Goal: Transaction & Acquisition: Purchase product/service

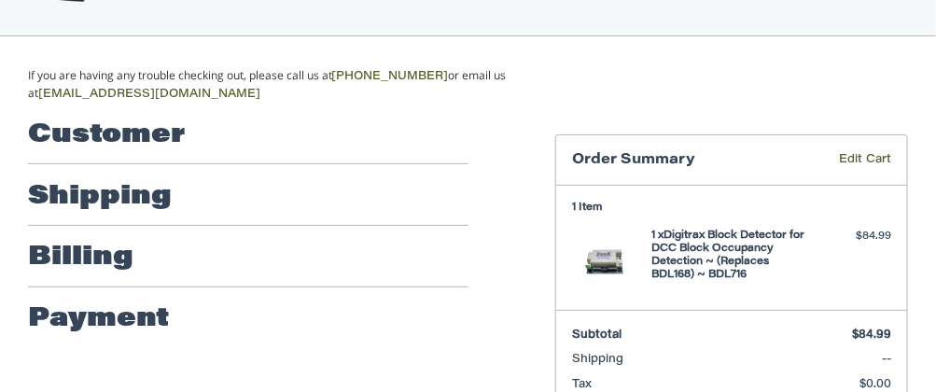
scroll to position [120, 0]
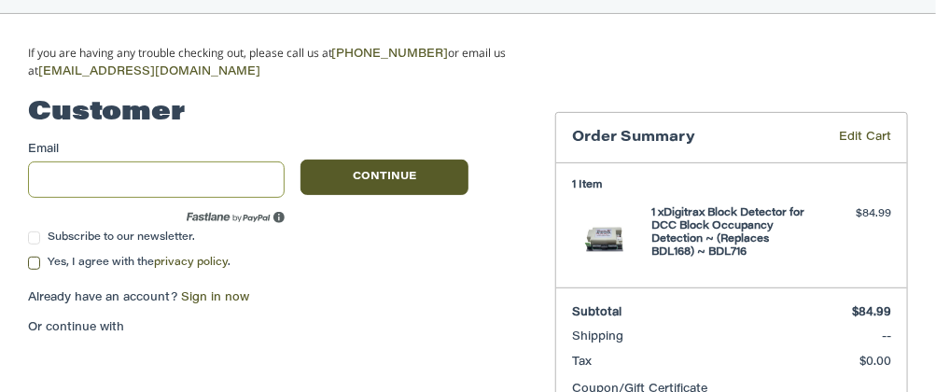
click at [180, 179] on input "Email" at bounding box center [156, 179] width 257 height 36
type input "**********"
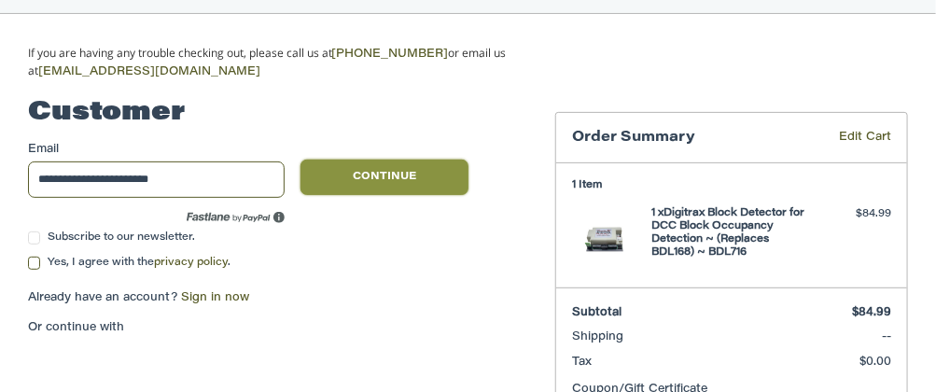
click at [410, 175] on button "Continue" at bounding box center [384, 177] width 168 height 35
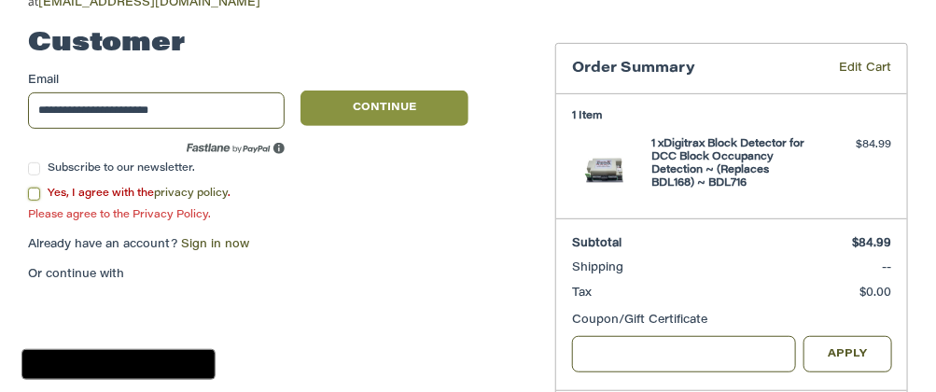
scroll to position [197, 0]
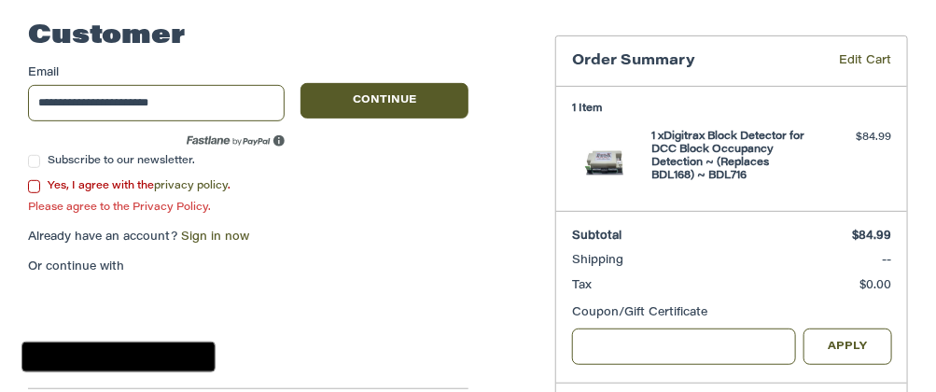
click at [33, 186] on label "Yes, I agree with the privacy policy ." at bounding box center [248, 186] width 441 height 13
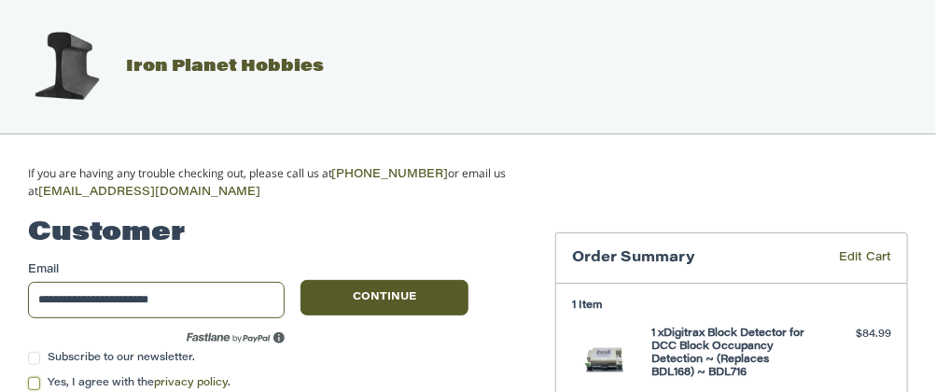
scroll to position [0, 0]
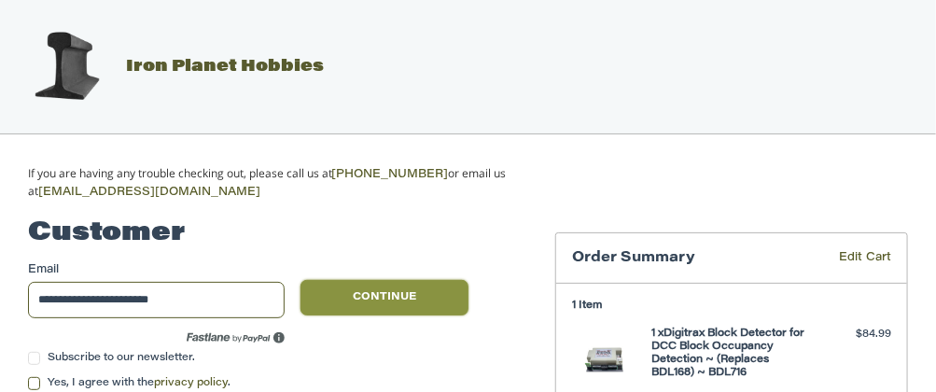
click at [382, 290] on button "Continue" at bounding box center [384, 297] width 168 height 35
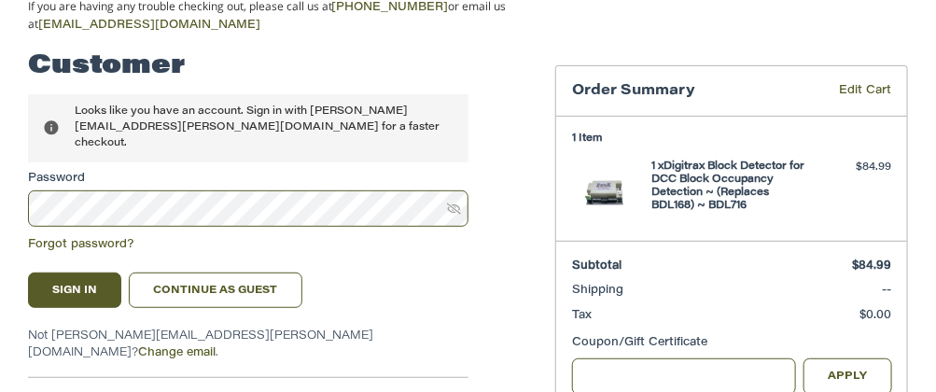
scroll to position [187, 0]
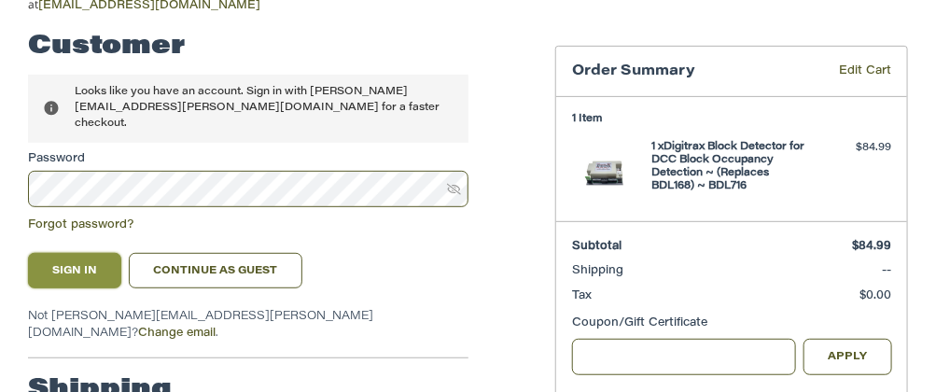
click at [92, 253] on button "Sign In" at bounding box center [74, 270] width 93 height 35
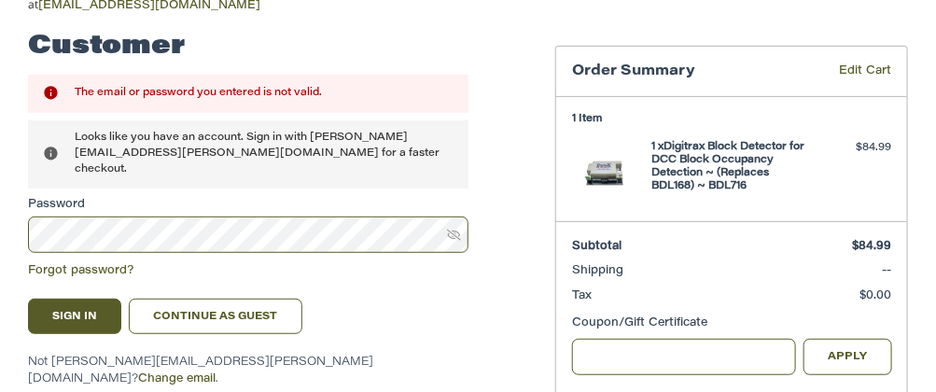
click at [456, 228] on icon at bounding box center [454, 235] width 14 height 14
click at [0, 226] on html "Checkout Iron Planet Hobbies If you are having any trouble checking out, please…" at bounding box center [468, 207] width 936 height 789
click at [347, 299] on div "Sign In Continue as guest" at bounding box center [248, 316] width 441 height 35
click at [49, 299] on button "Sign In" at bounding box center [74, 316] width 93 height 35
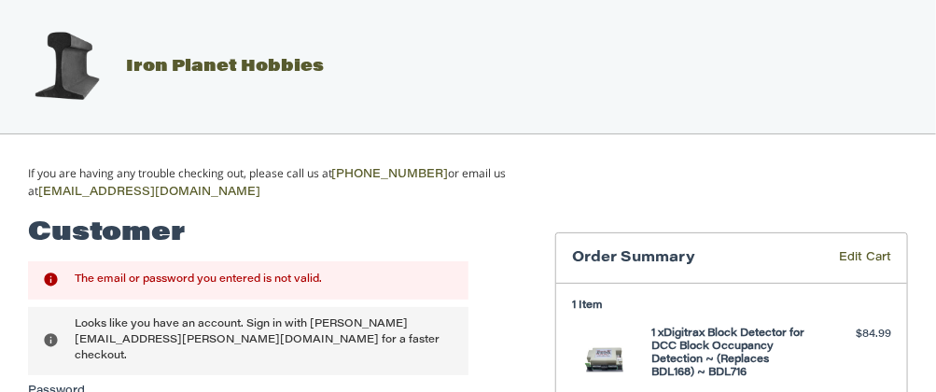
scroll to position [0, 0]
click at [344, 278] on div "The email or password you entered is not valid." at bounding box center [264, 279] width 378 height 17
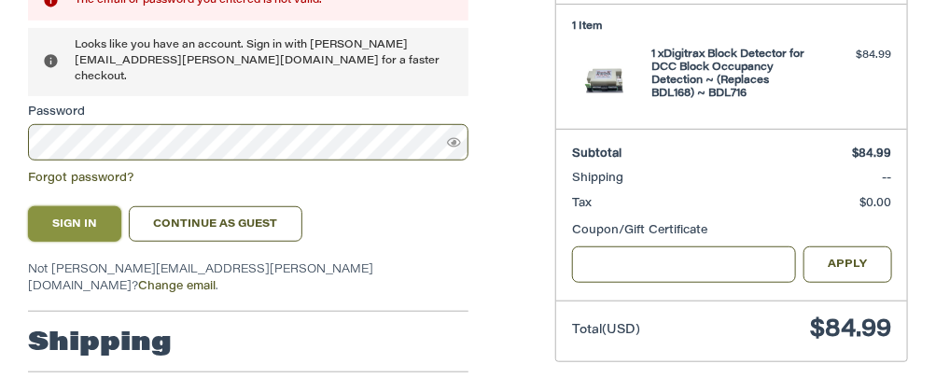
click at [94, 209] on button "Sign In" at bounding box center [74, 223] width 93 height 35
click at [0, 116] on html "Checkout Iron Planet Hobbies If you are having any trouble checking out, please…" at bounding box center [468, 115] width 936 height 789
click at [90, 207] on button "Sign In" at bounding box center [74, 223] width 93 height 35
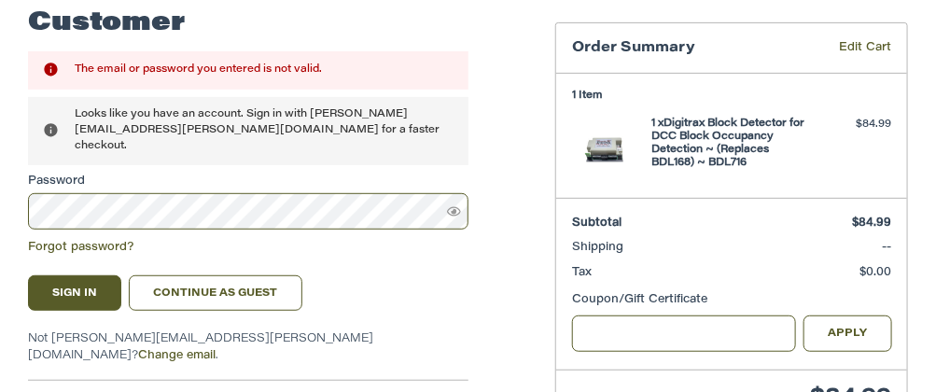
scroll to position [187, 0]
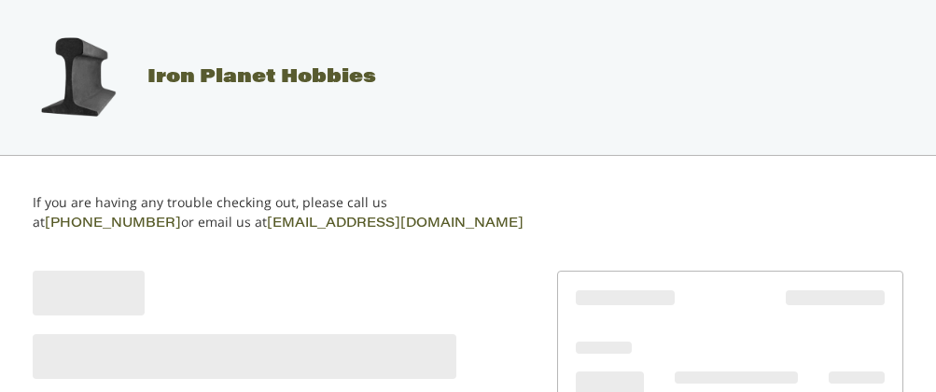
select select "**"
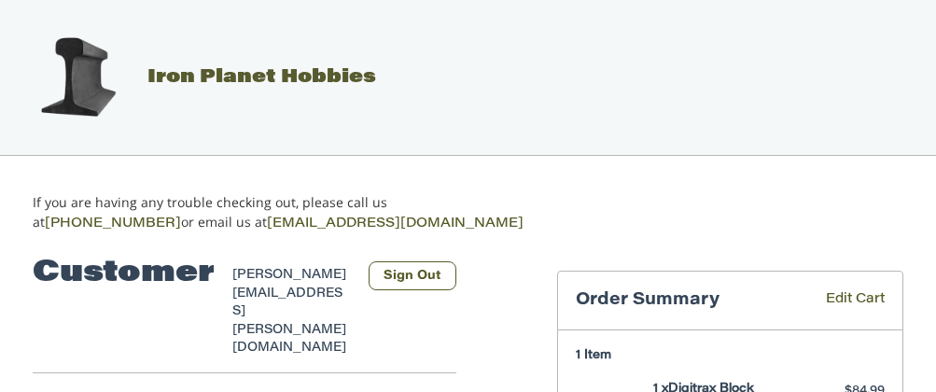
select select "**"
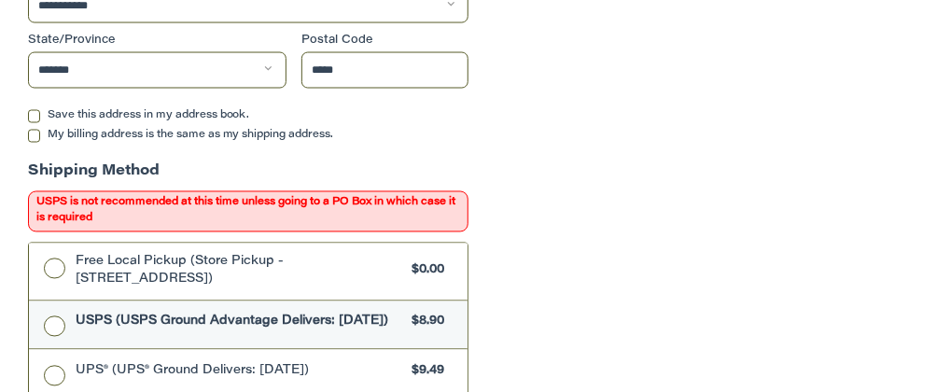
scroll to position [1011, 0]
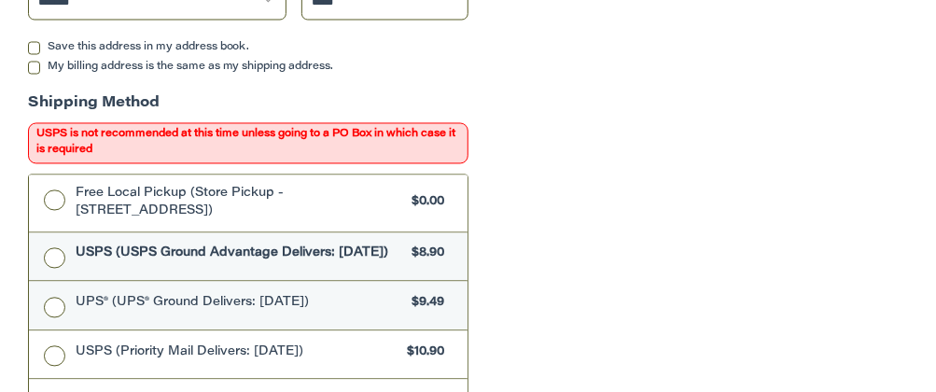
click at [56, 282] on label "UPS® (UPS® Ground Delivers: [DATE]) $9.49" at bounding box center [248, 306] width 439 height 49
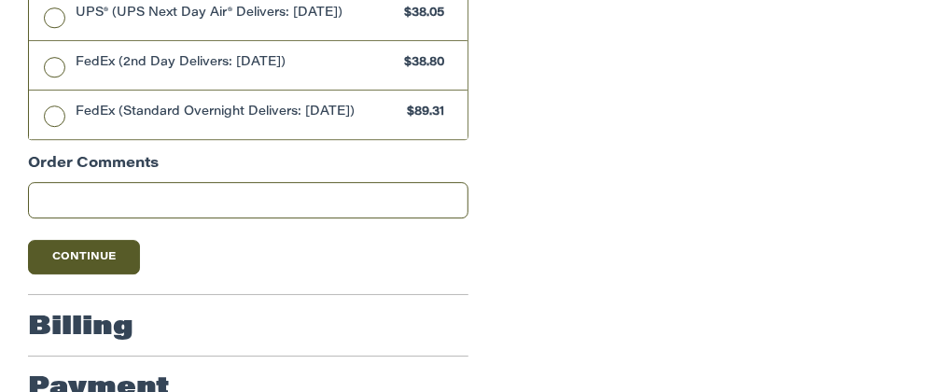
scroll to position [1597, 0]
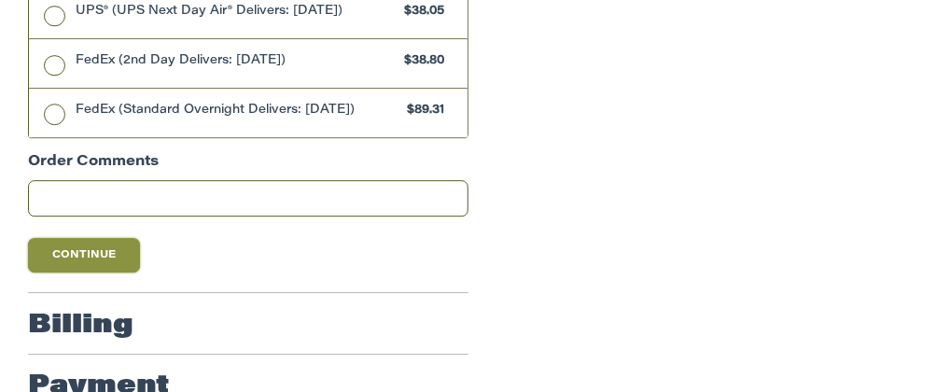
click at [100, 238] on button "Continue" at bounding box center [84, 255] width 112 height 35
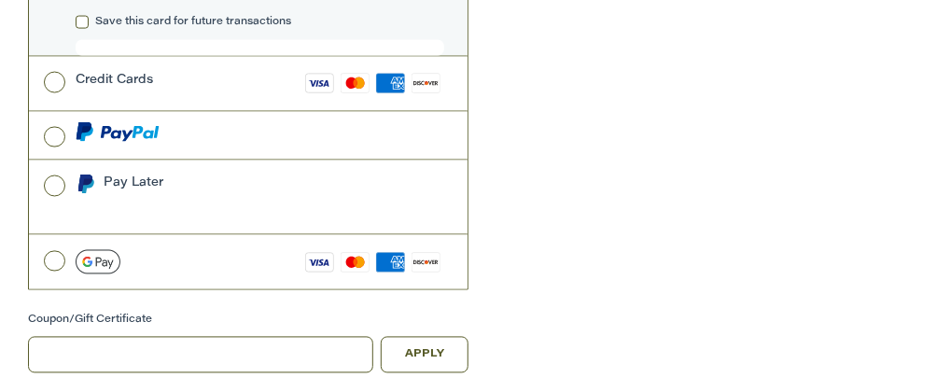
scroll to position [913, 0]
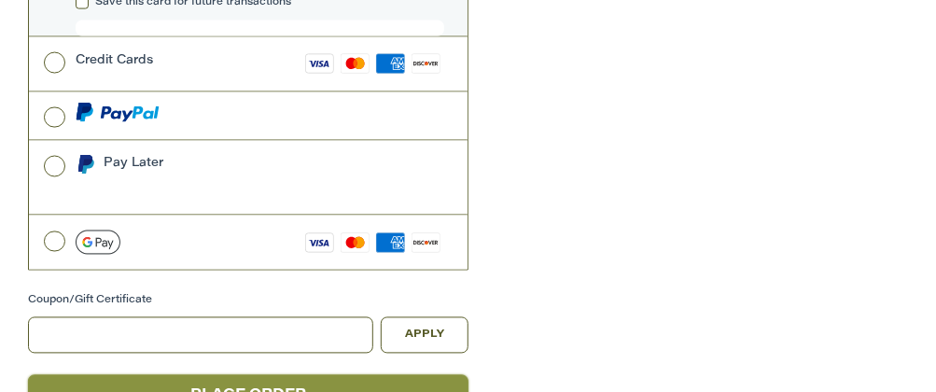
click at [324, 375] on button "Place Order" at bounding box center [248, 397] width 441 height 44
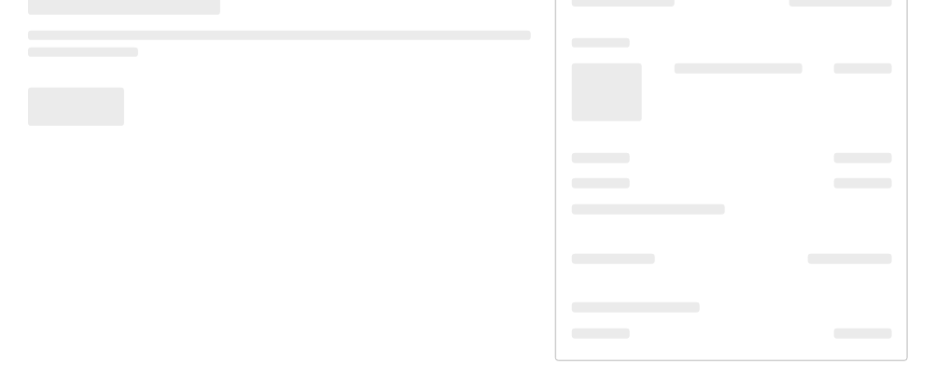
scroll to position [254, 0]
